Goal: Information Seeking & Learning: Find contact information

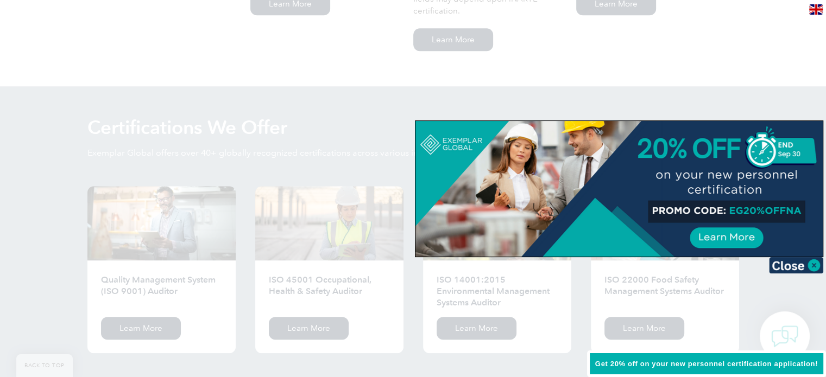
scroll to position [1032, 0]
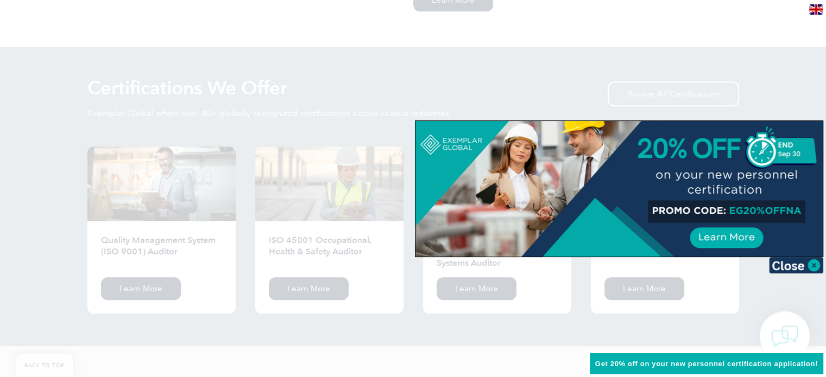
click at [732, 238] on div at bounding box center [618, 189] width 407 height 136
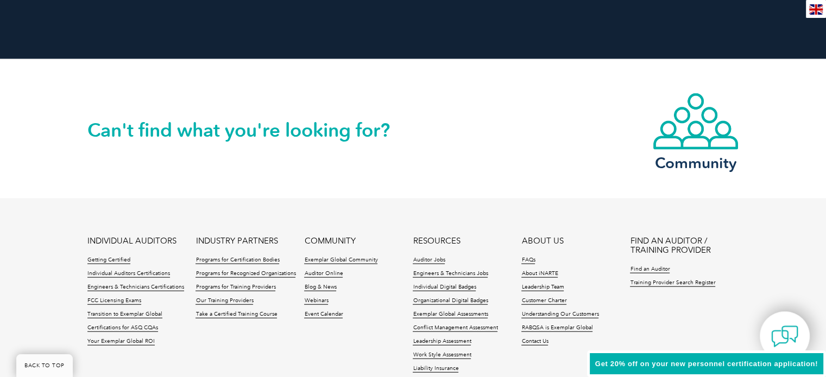
scroll to position [2552, 0]
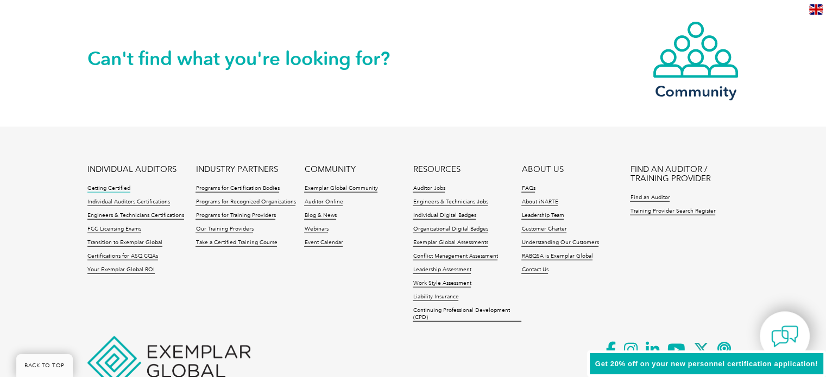
click at [111, 188] on link "Getting Certified" at bounding box center [108, 189] width 43 height 8
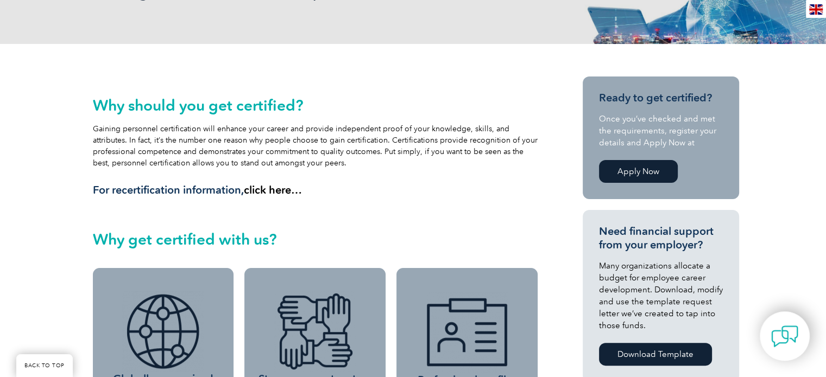
scroll to position [190, 0]
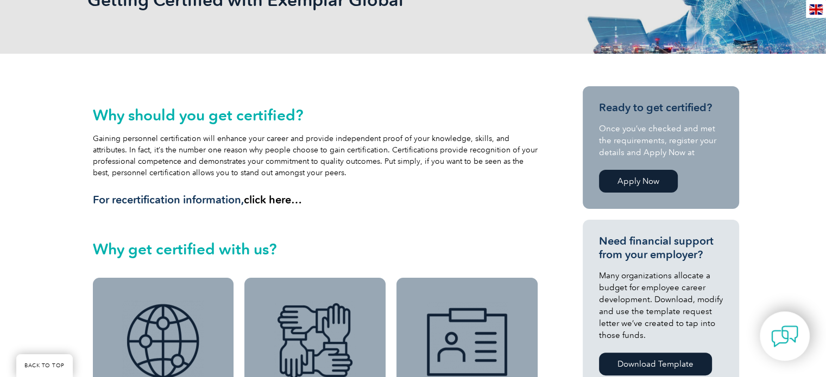
click at [627, 189] on link "Apply Now" at bounding box center [638, 181] width 79 height 23
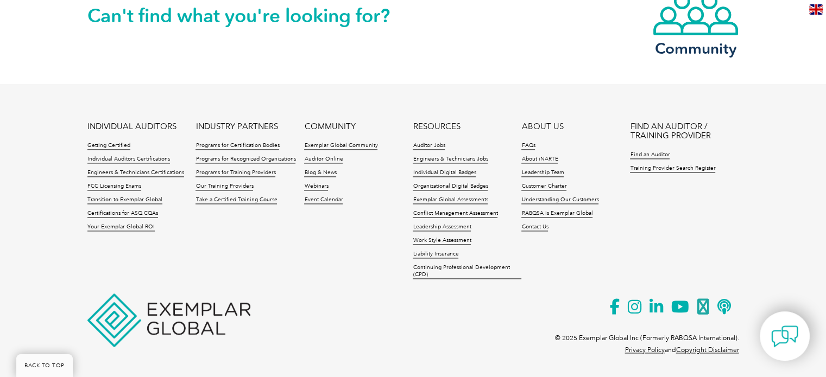
scroll to position [1519, 0]
click at [138, 160] on link "Individual Auditors Certifications" at bounding box center [128, 159] width 83 height 8
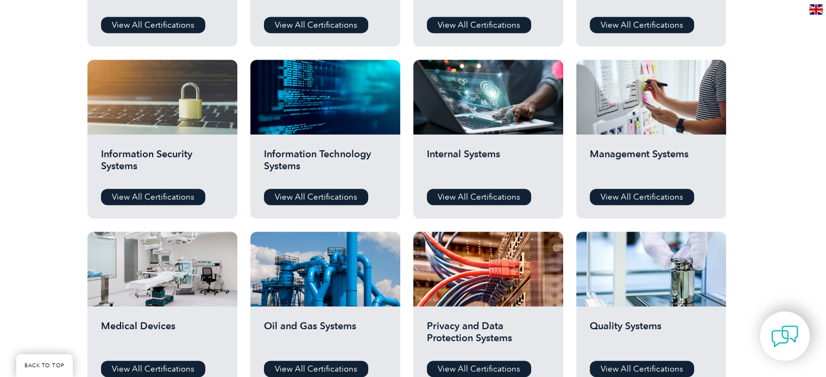
scroll to position [543, 0]
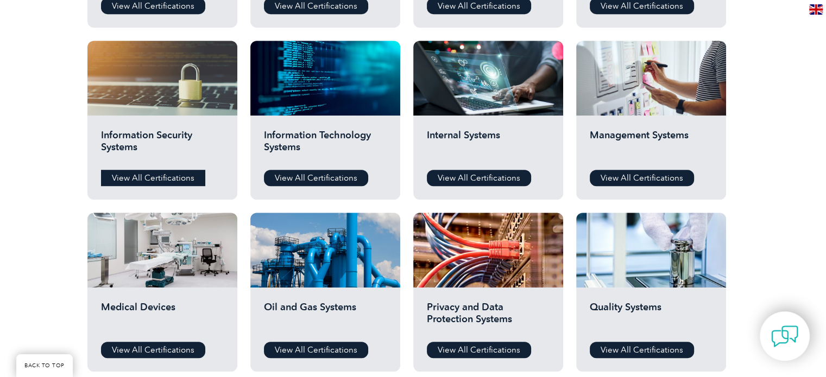
click at [125, 184] on link "View All Certifications" at bounding box center [153, 178] width 104 height 16
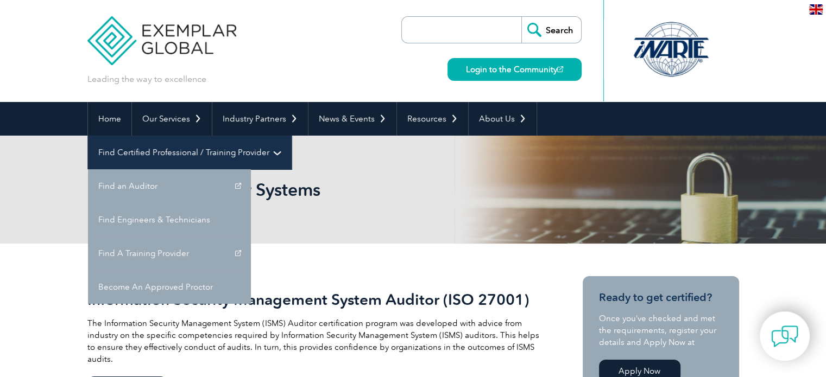
click at [291, 136] on link "Find Certified Professional / Training Provider" at bounding box center [189, 153] width 203 height 34
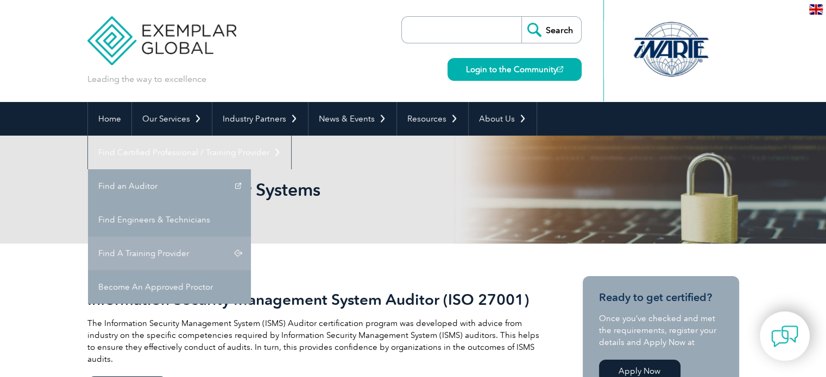
click at [251, 237] on link "Find A Training Provider" at bounding box center [169, 254] width 163 height 34
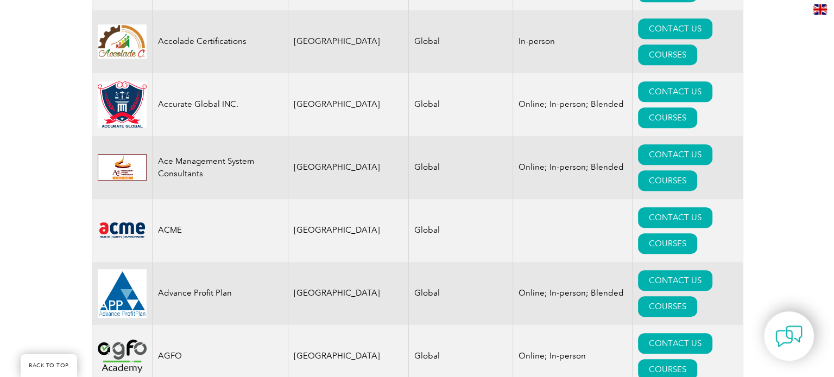
scroll to position [706, 0]
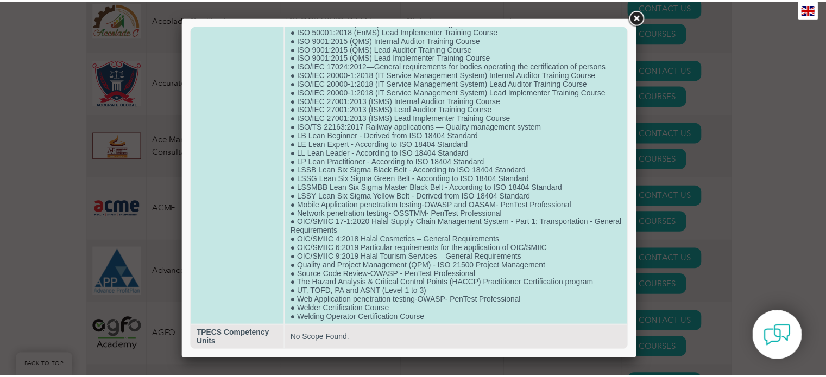
scroll to position [730, 0]
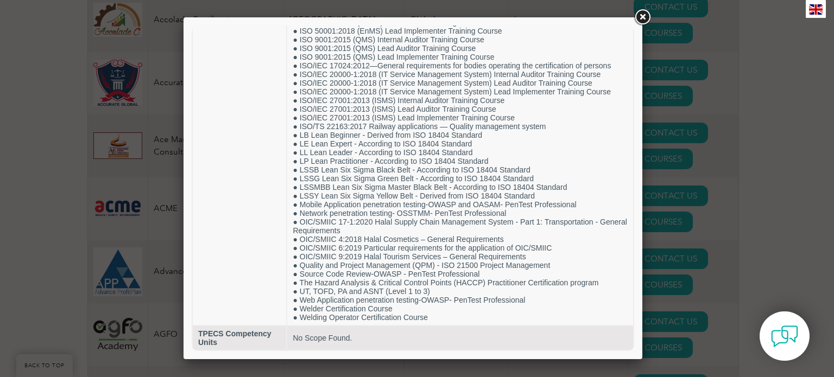
click at [638, 18] on link at bounding box center [643, 18] width 20 height 20
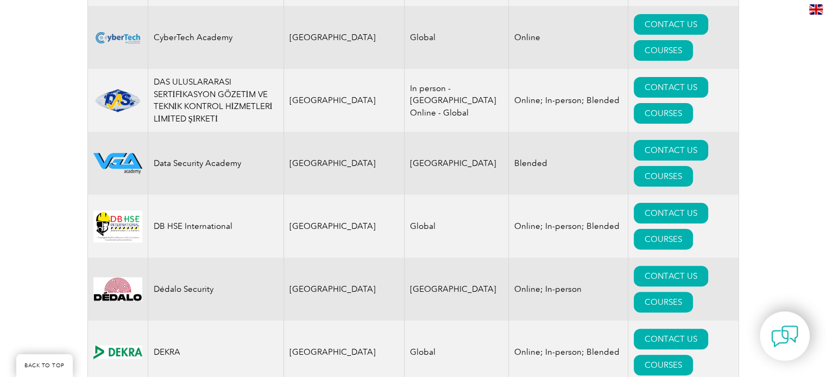
scroll to position [4506, 0]
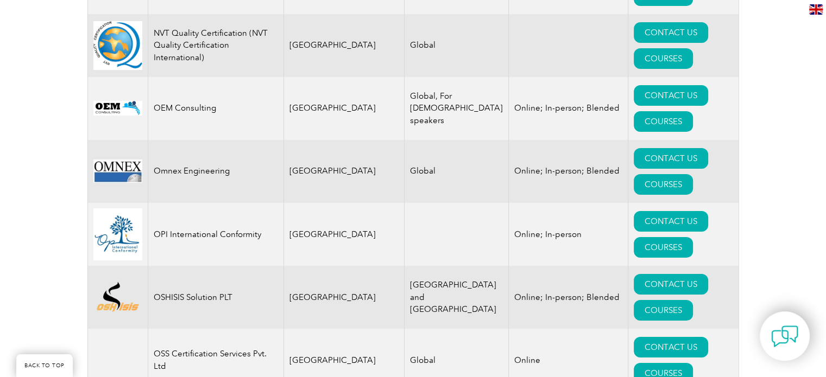
scroll to position [12137, 0]
